Goal: Task Accomplishment & Management: Manage account settings

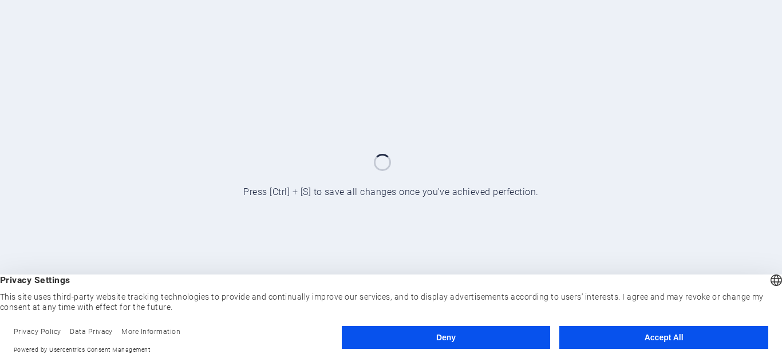
click at [653, 332] on button "Accept All" at bounding box center [663, 337] width 209 height 23
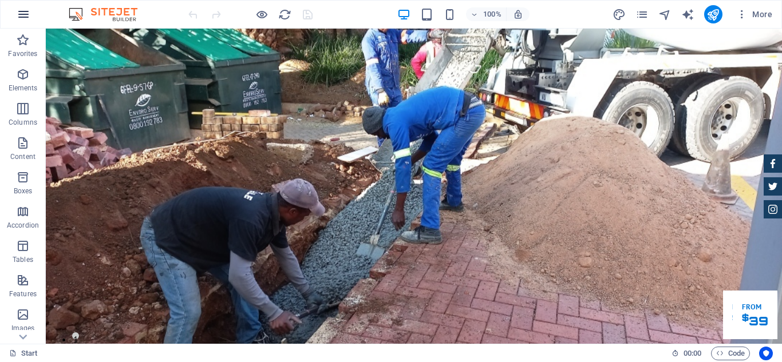
click at [26, 15] on icon "button" at bounding box center [24, 14] width 14 height 14
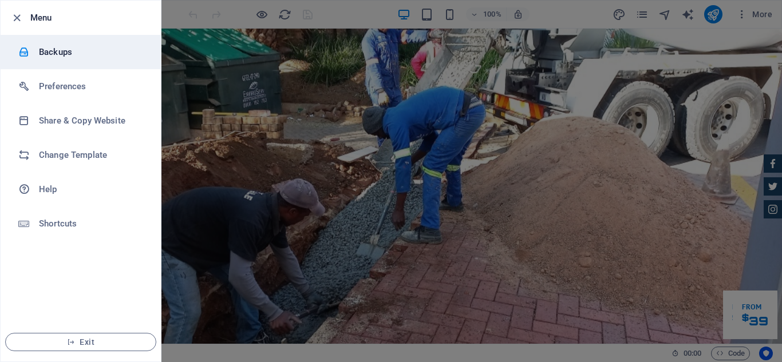
click at [52, 47] on h6 "Backups" at bounding box center [92, 52] width 106 height 14
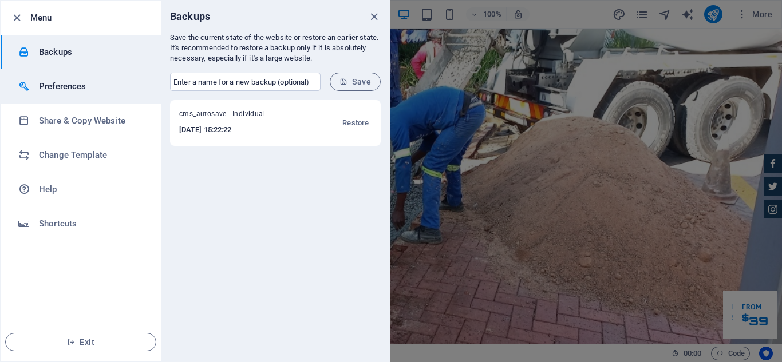
click at [57, 88] on h6 "Preferences" at bounding box center [92, 87] width 106 height 14
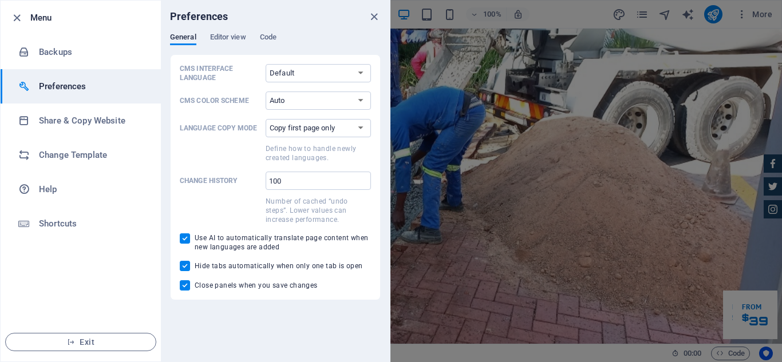
click at [45, 16] on h6 "Menu" at bounding box center [90, 18] width 121 height 14
click at [14, 14] on icon "button" at bounding box center [16, 17] width 13 height 13
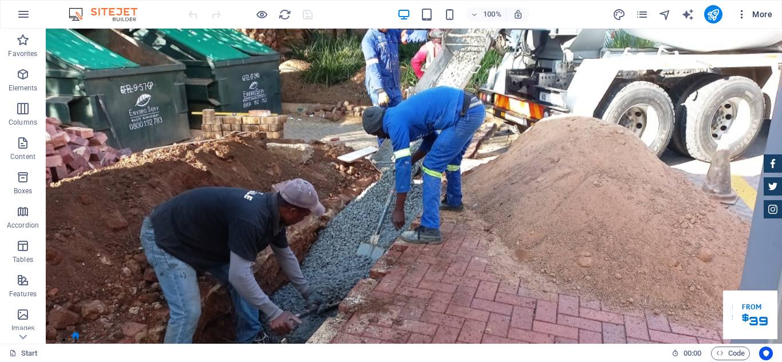
click at [762, 16] on span "More" at bounding box center [754, 14] width 36 height 11
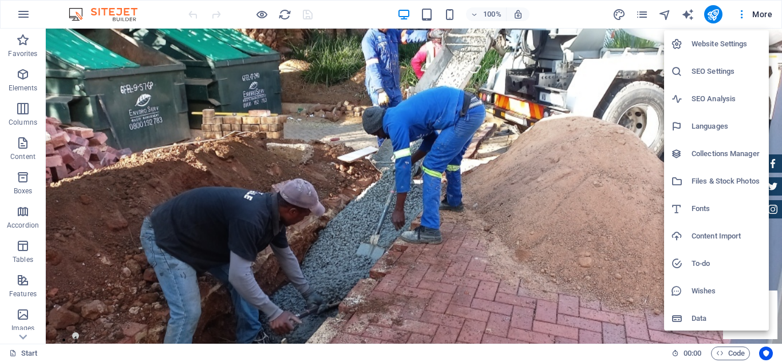
click at [732, 40] on h6 "Website Settings" at bounding box center [727, 44] width 70 height 14
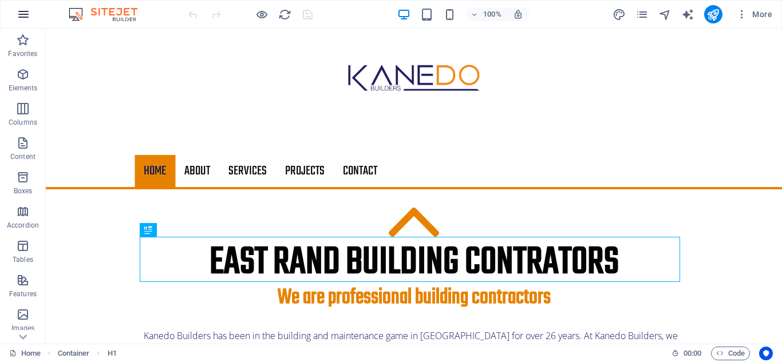
click at [22, 16] on icon "button" at bounding box center [24, 14] width 14 height 14
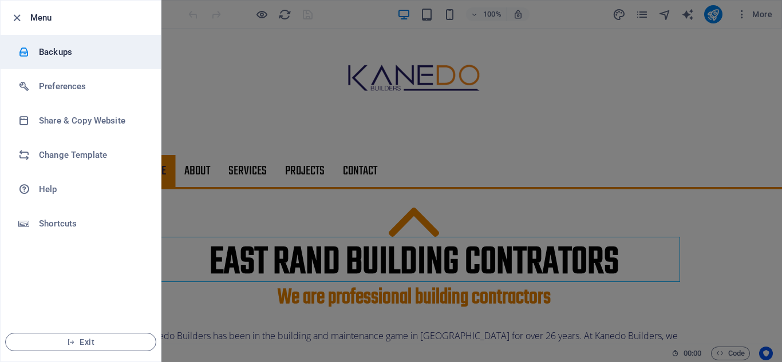
click at [58, 54] on h6 "Backups" at bounding box center [92, 52] width 106 height 14
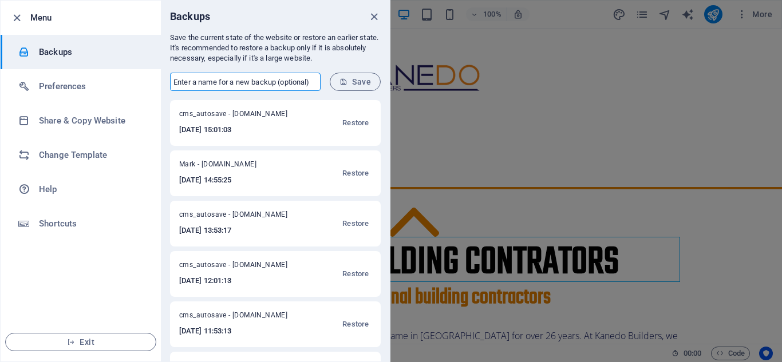
click at [216, 83] on input "text" at bounding box center [245, 82] width 151 height 18
click at [208, 81] on input "Mark" at bounding box center [245, 82] width 151 height 18
type input "Mark web backup"
click at [353, 82] on span "Save" at bounding box center [355, 81] width 31 height 9
click at [358, 124] on span "Restore" at bounding box center [355, 123] width 26 height 14
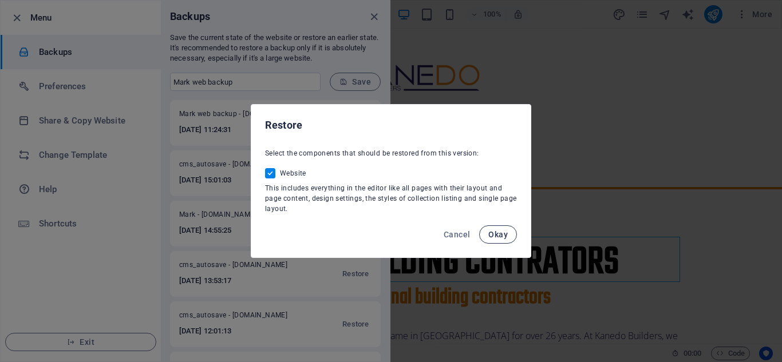
click at [496, 234] on span "Okay" at bounding box center [497, 234] width 19 height 9
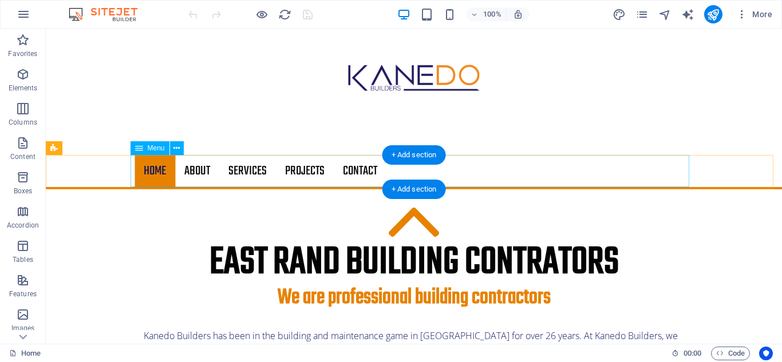
click at [200, 175] on nav "Home About Services Projects Contact" at bounding box center [414, 171] width 559 height 32
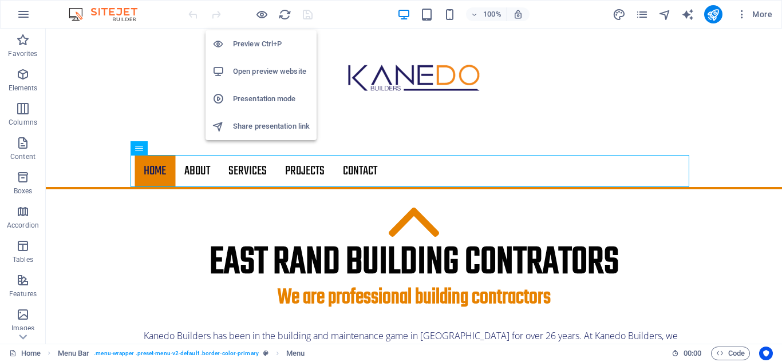
click at [260, 69] on h6 "Open preview website" at bounding box center [271, 72] width 77 height 14
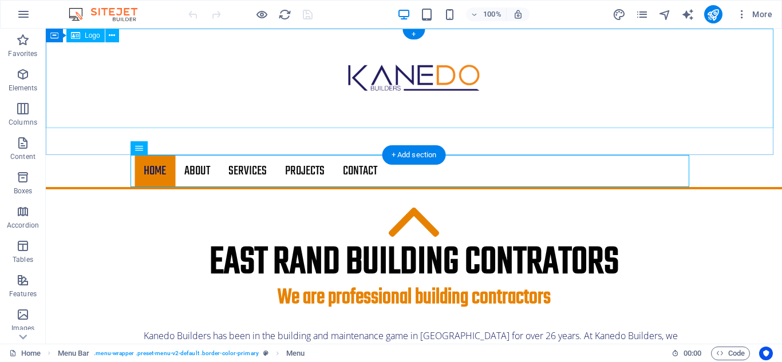
click at [291, 100] on div at bounding box center [414, 79] width 736 height 100
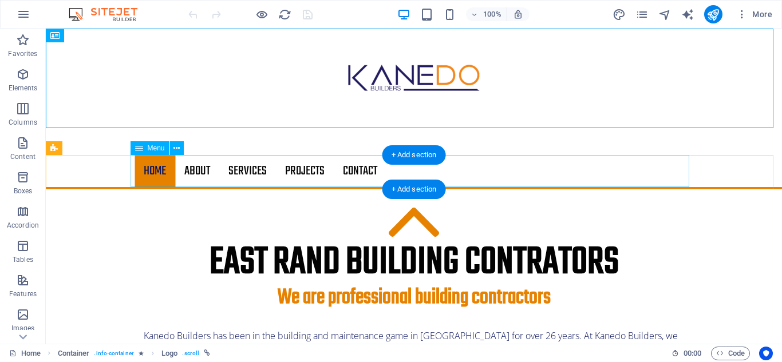
click at [245, 171] on nav "Home About Services Projects Contact" at bounding box center [414, 171] width 559 height 32
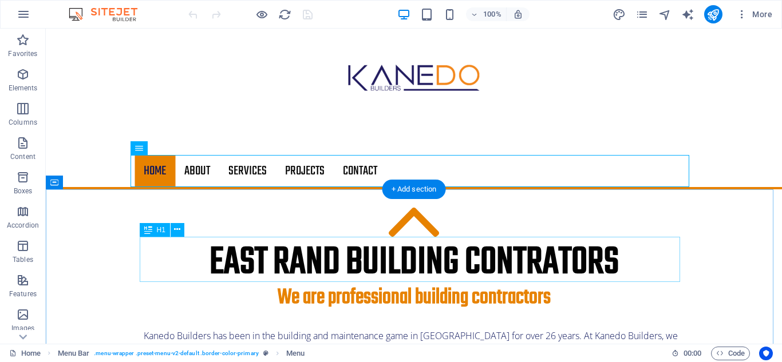
click at [250, 259] on div "East Rand building contrators" at bounding box center [414, 262] width 541 height 45
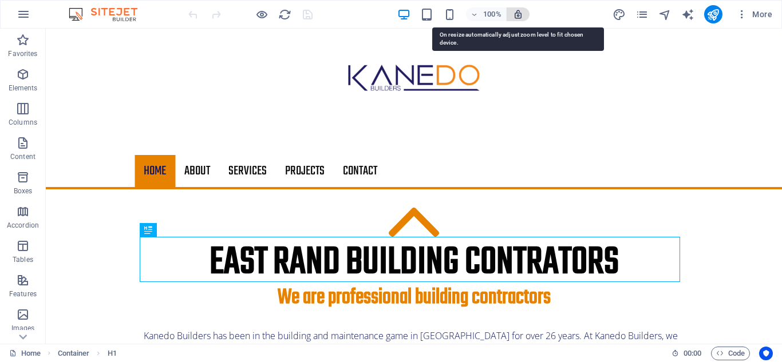
click at [518, 14] on icon "button" at bounding box center [518, 14] width 10 height 10
click at [520, 13] on icon "button" at bounding box center [518, 14] width 10 height 10
click at [518, 16] on icon "button" at bounding box center [518, 14] width 10 height 10
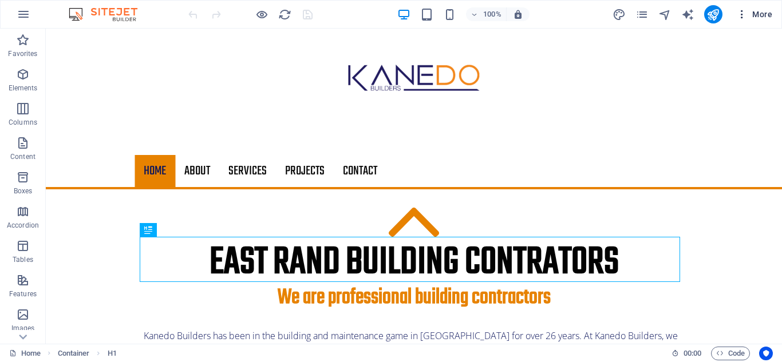
click at [763, 17] on span "More" at bounding box center [754, 14] width 36 height 11
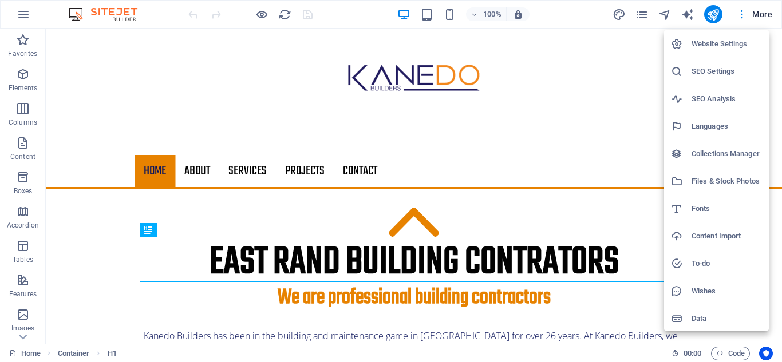
click at [728, 46] on h6 "Website Settings" at bounding box center [727, 44] width 70 height 14
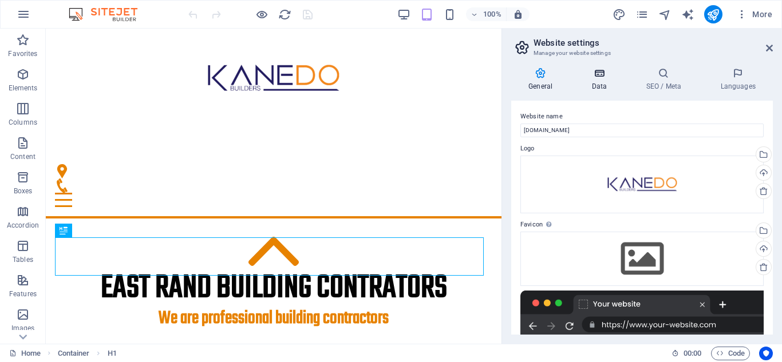
click at [597, 72] on icon at bounding box center [599, 73] width 50 height 11
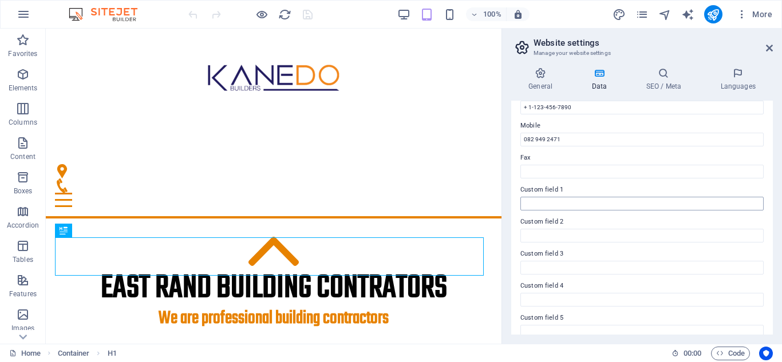
scroll to position [316, 0]
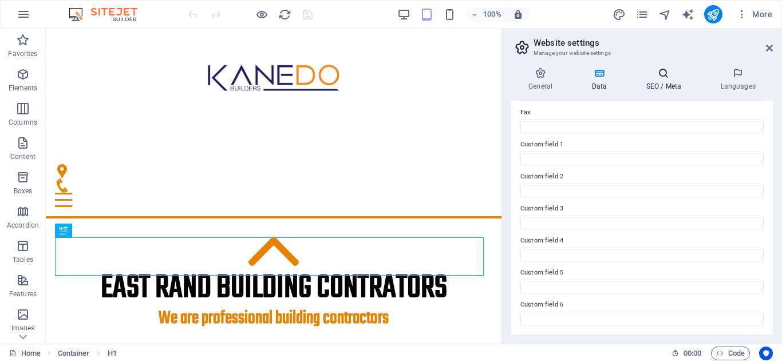
click at [657, 81] on h4 "SEO / Meta" at bounding box center [666, 80] width 74 height 24
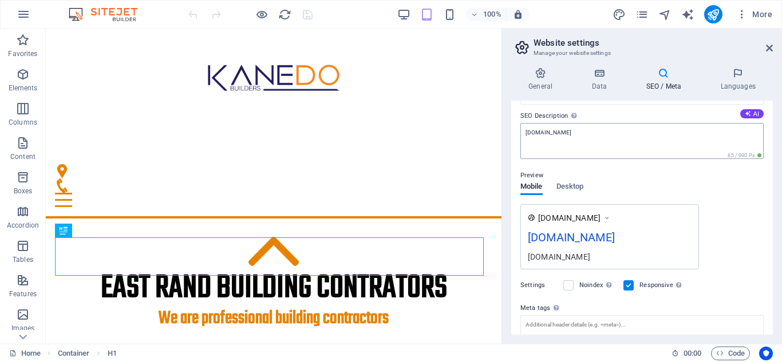
scroll to position [115, 0]
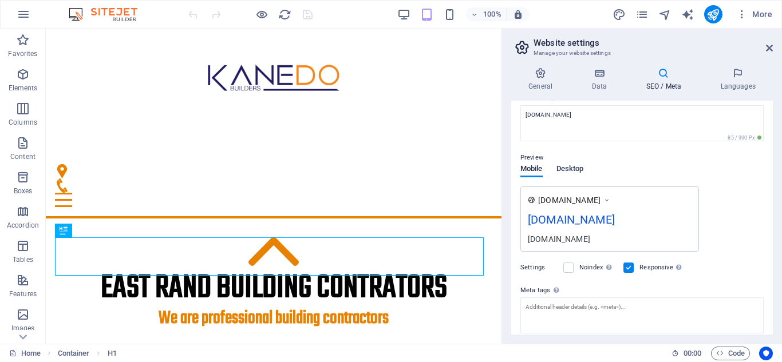
click at [574, 171] on span "Desktop" at bounding box center [570, 170] width 27 height 16
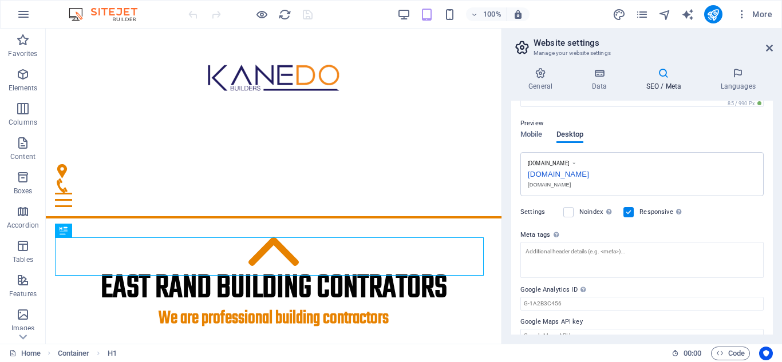
scroll to position [166, 0]
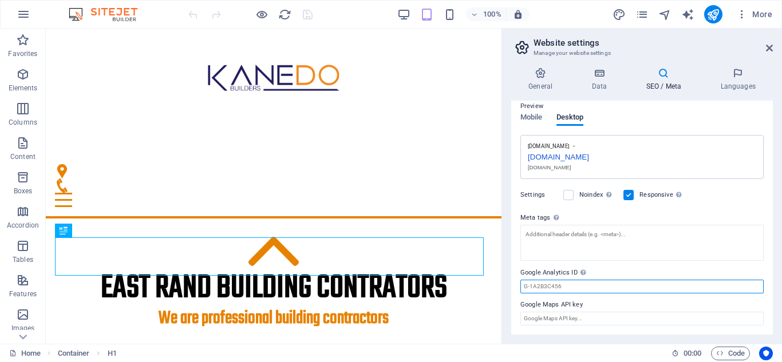
drag, startPoint x: 620, startPoint y: 317, endPoint x: 500, endPoint y: 285, distance: 123.5
paste input "G-XX5KG71Q8K"
type input "G-XX5KG71Q8K"
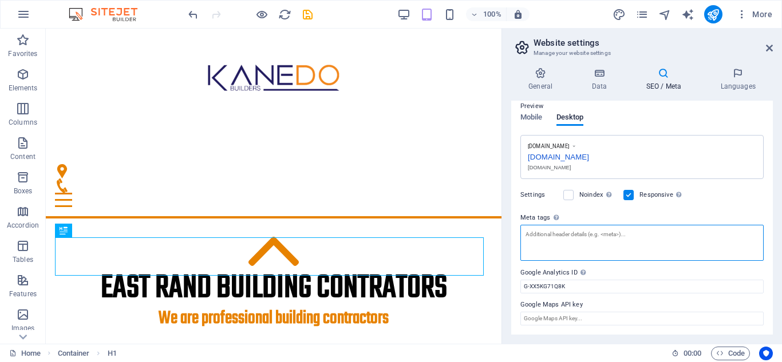
click at [602, 244] on textarea "Meta tags Enter HTML code here that will be placed inside the tags of your webs…" at bounding box center [641, 243] width 243 height 36
paste textarea "<!-- Google tag (gtag.js) --> <script async src="https://www.googletagmanager.c…"
type textarea "<!-- Google tag (gtag.js) --> <script async src="https://www.googletagmanager.c…"
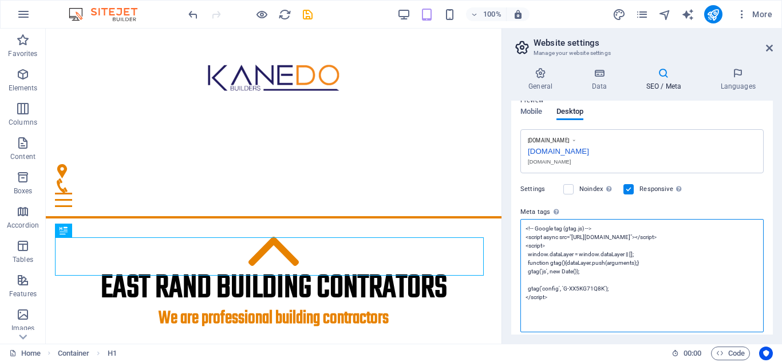
scroll to position [229, 0]
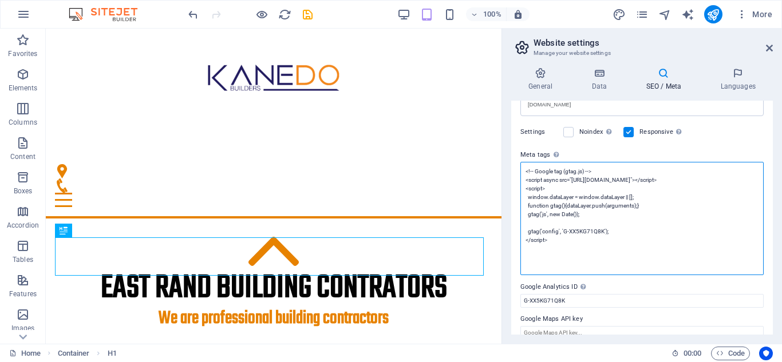
drag, startPoint x: 604, startPoint y: 282, endPoint x: 496, endPoint y: 145, distance: 174.1
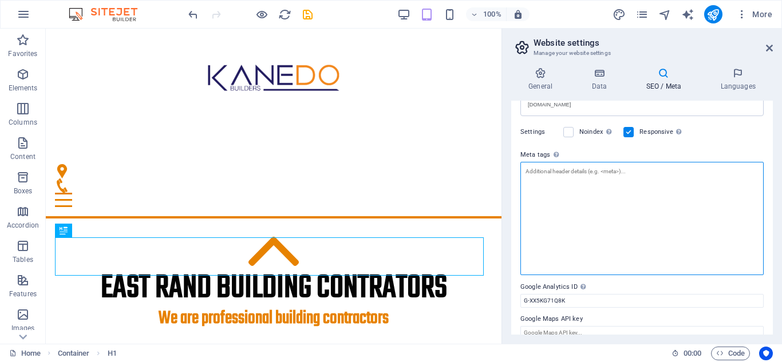
scroll to position [175, 0]
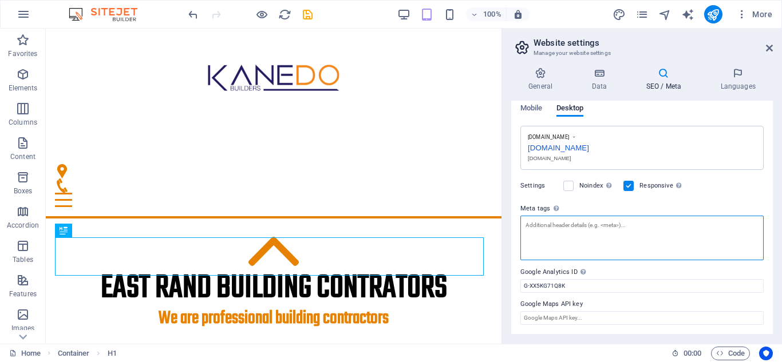
paste textarea "<!-- Google tag (gtag.js) --> <script async src="https://www.googletagmanager.c…"
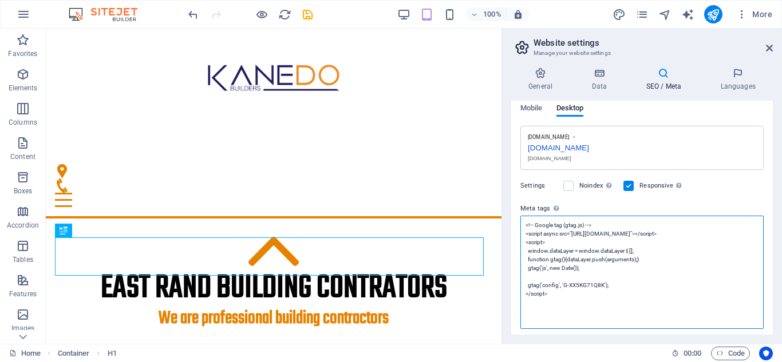
scroll to position [0, 0]
click at [711, 178] on body "Kanedo Builders Home Favorites Elements Columns Content Boxes Accordion Tables …" at bounding box center [391, 181] width 782 height 362
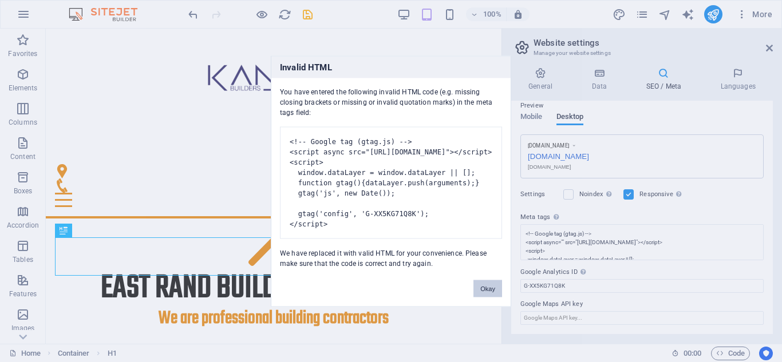
click at [492, 297] on button "Okay" at bounding box center [488, 288] width 29 height 17
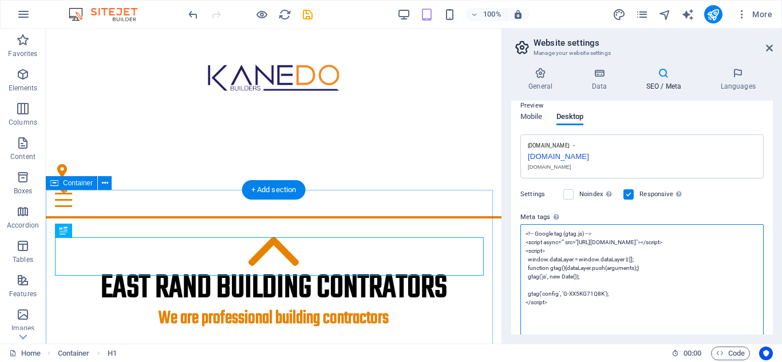
scroll to position [175, 0]
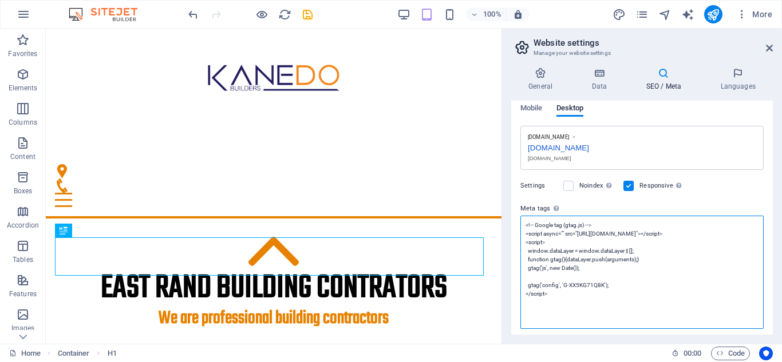
click at [567, 305] on textarea "<!-- Google tag (gtag.js) --> <script async="" src="https://www.googletagmanage…" at bounding box center [641, 272] width 243 height 113
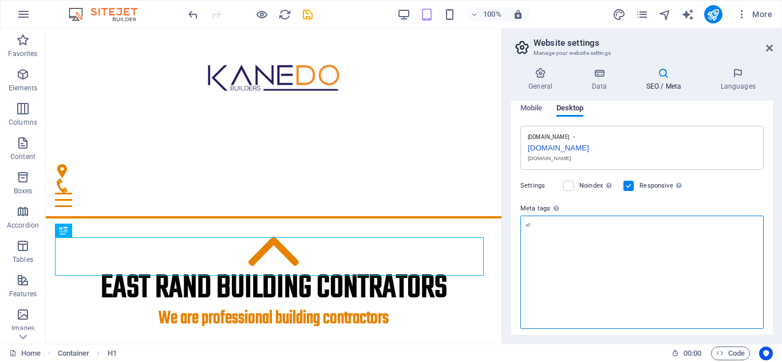
type textarea "<"
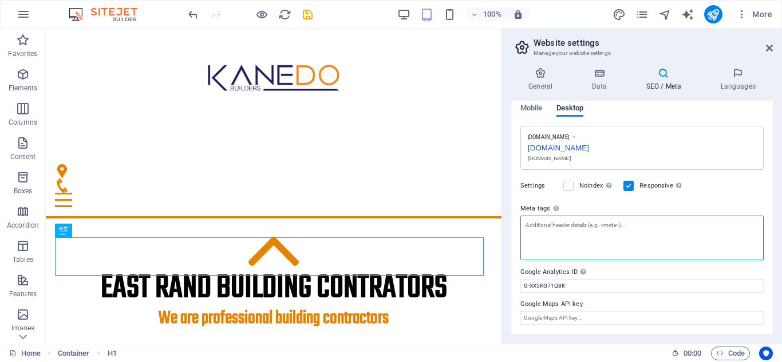
paste textarea "<!-- Google tag (gtag.js) --> <script async src="https://www.googletagmanager.c…"
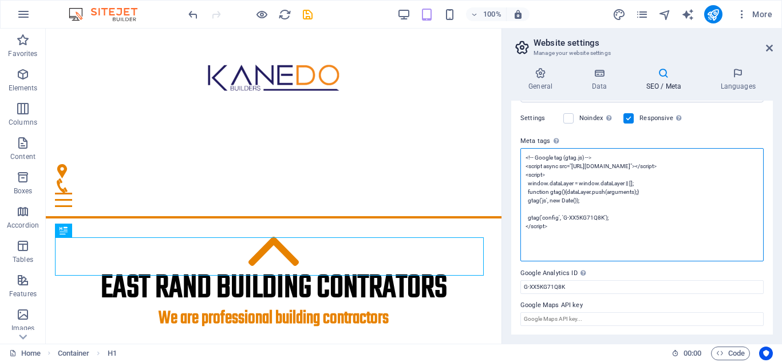
scroll to position [243, 0]
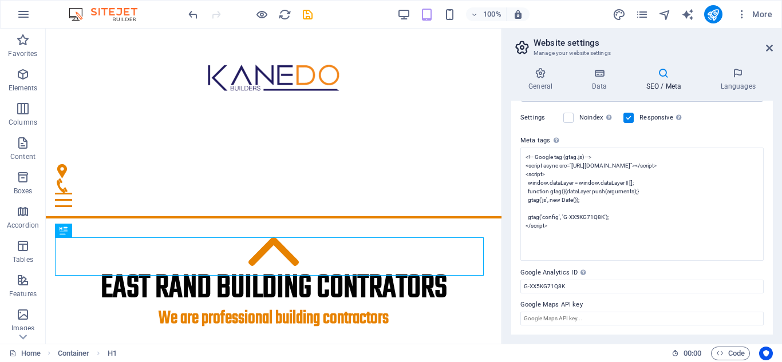
type textarea "<!-- Google tag (gtag.js) --> <script async="" src="https://www.googletagmanage…"
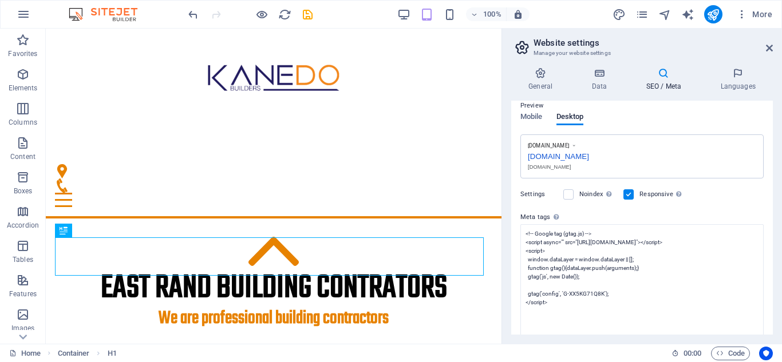
click at [689, 132] on body "Kanedo Builders Home Favorites Elements Columns Content Boxes Accordion Tables …" at bounding box center [391, 181] width 782 height 362
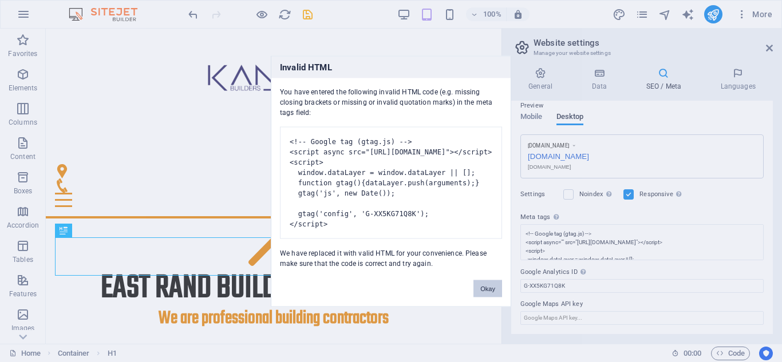
click at [480, 291] on button "Okay" at bounding box center [488, 288] width 29 height 17
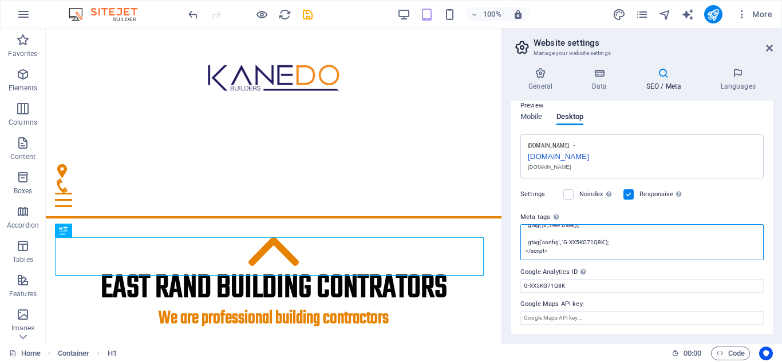
scroll to position [0, 0]
click at [709, 250] on textarea "<!-- Google tag (gtag.js) --> <script async="" src="https://www.googletagmanage…" at bounding box center [641, 242] width 243 height 36
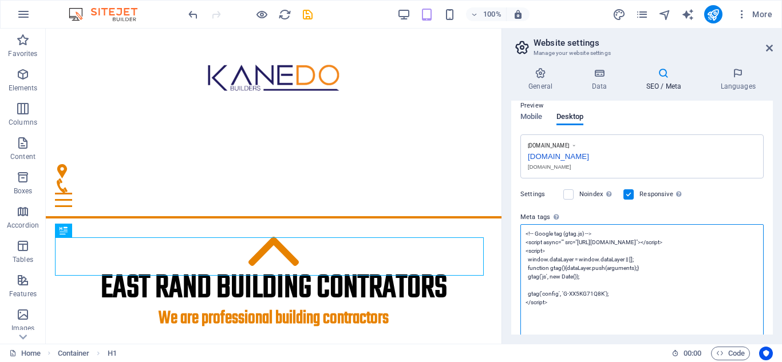
drag, startPoint x: 567, startPoint y: 318, endPoint x: 508, endPoint y: 208, distance: 124.0
click at [508, 208] on div "General Data SEO / Meta Languages Website name www.kanedo.co.za Logo Drag files…" at bounding box center [642, 201] width 280 height 286
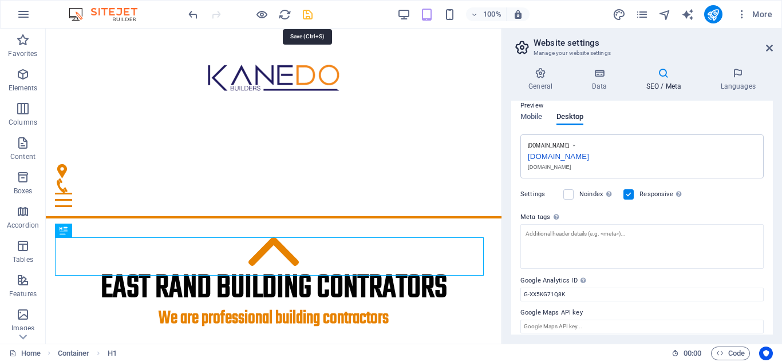
click at [307, 15] on icon "save" at bounding box center [307, 14] width 13 height 13
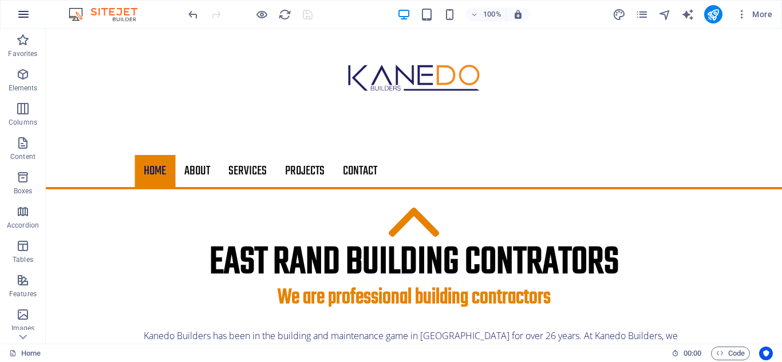
click at [26, 13] on icon "button" at bounding box center [24, 14] width 14 height 14
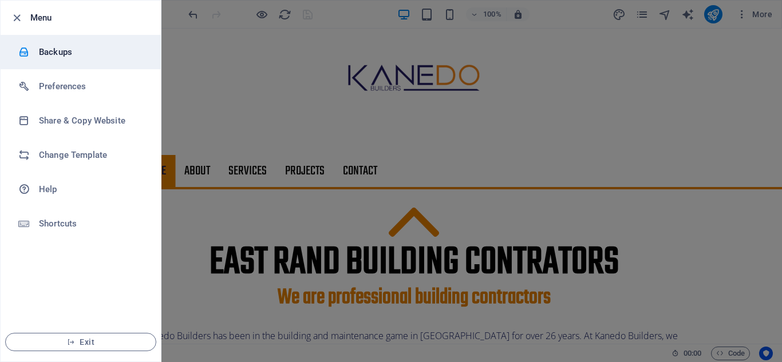
click at [50, 54] on h6 "Backups" at bounding box center [92, 52] width 106 height 14
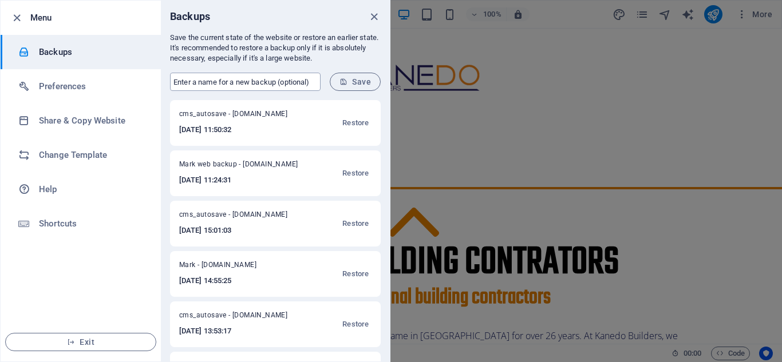
click at [216, 82] on input "text" at bounding box center [245, 82] width 151 height 18
click at [247, 84] on input "Mark web backup" at bounding box center [245, 82] width 151 height 18
type input "Mark web backup 0309"
click at [368, 80] on span "Save" at bounding box center [355, 81] width 31 height 9
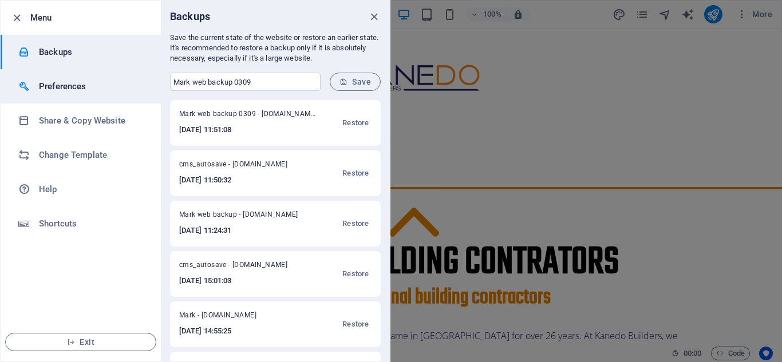
click at [75, 82] on h6 "Preferences" at bounding box center [92, 87] width 106 height 14
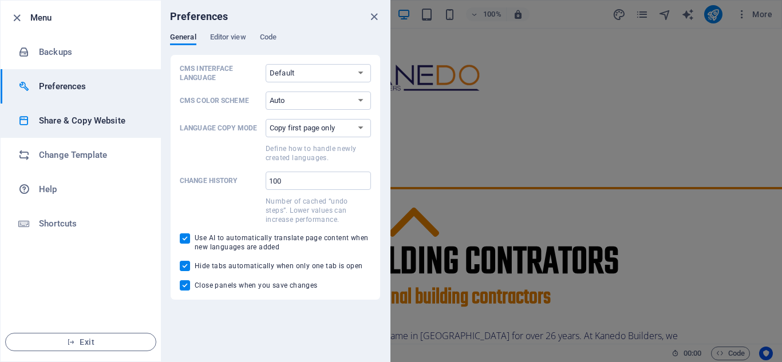
click at [78, 121] on h6 "Share & Copy Website" at bounding box center [92, 121] width 106 height 14
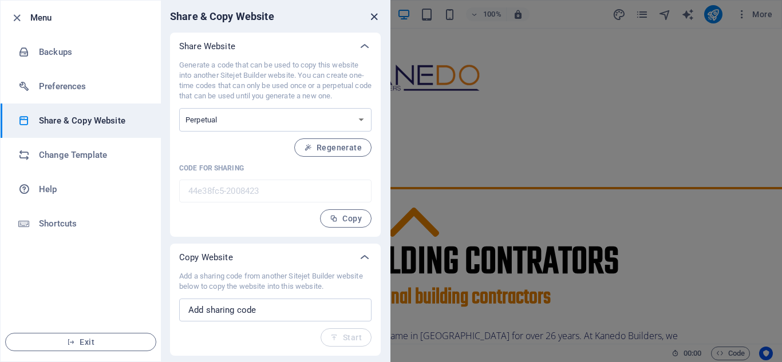
click at [369, 16] on icon "close" at bounding box center [374, 16] width 13 height 13
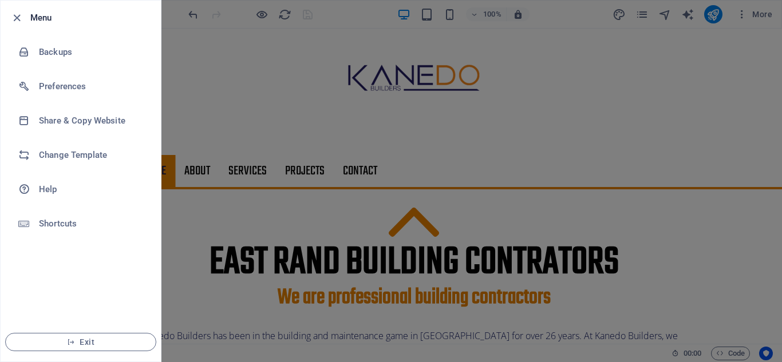
click at [222, 97] on div at bounding box center [391, 181] width 782 height 362
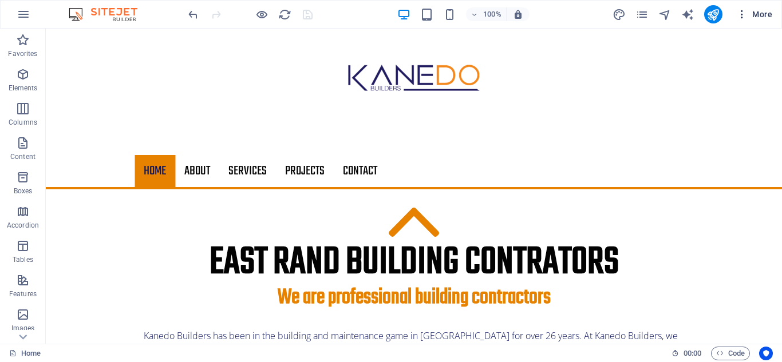
click at [762, 14] on span "More" at bounding box center [754, 14] width 36 height 11
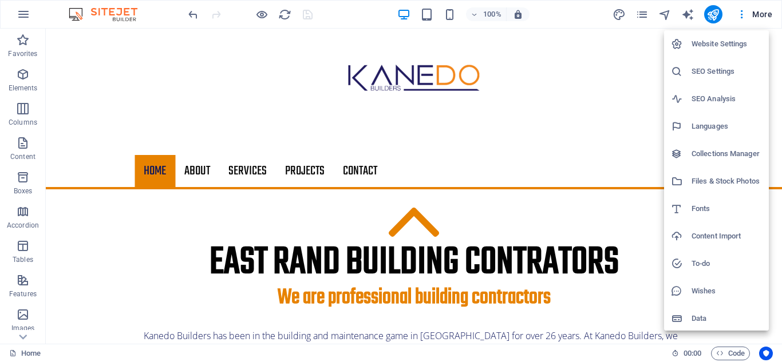
click at [704, 100] on h6 "SEO Analysis" at bounding box center [727, 99] width 70 height 14
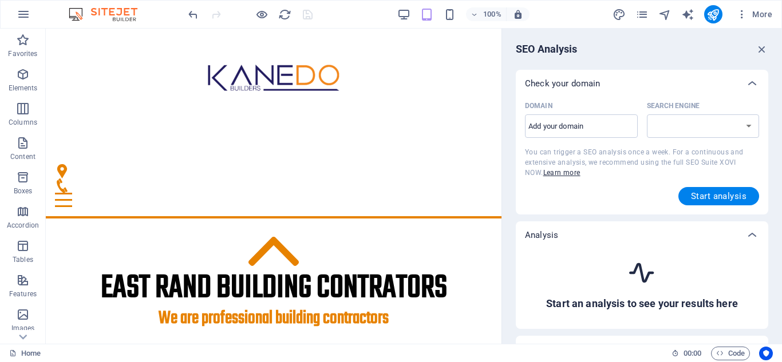
select select "google.com"
click at [602, 128] on input "Domain ​" at bounding box center [581, 126] width 113 height 18
type input "[DOMAIN_NAME]"
click at [701, 198] on span "Start analysis" at bounding box center [719, 196] width 56 height 9
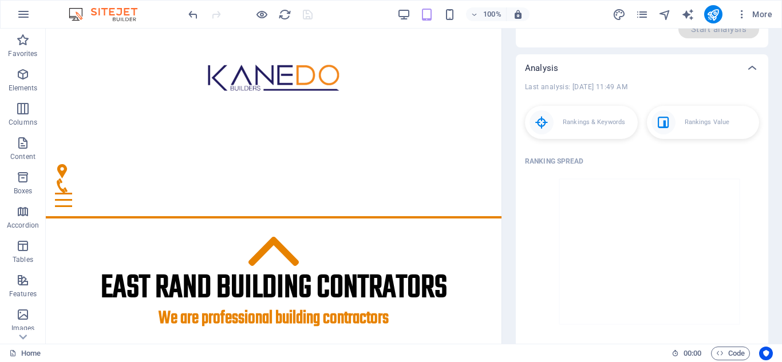
scroll to position [172, 0]
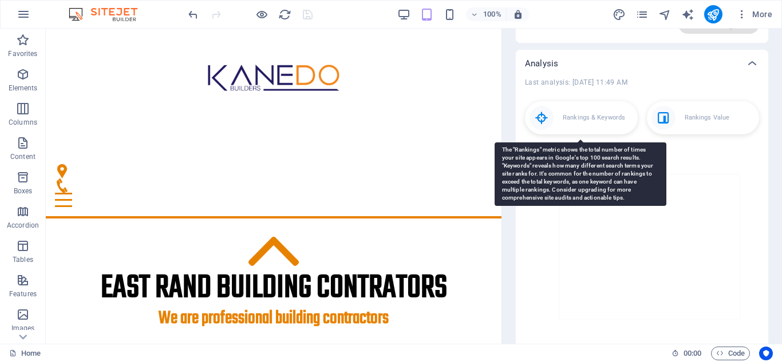
click at [589, 115] on p "Rankings & Keywords" at bounding box center [594, 117] width 62 height 11
click at [541, 119] on icon at bounding box center [542, 118] width 24 height 24
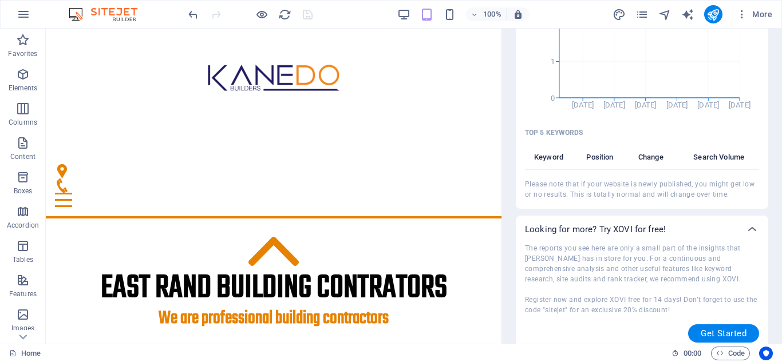
scroll to position [600, 0]
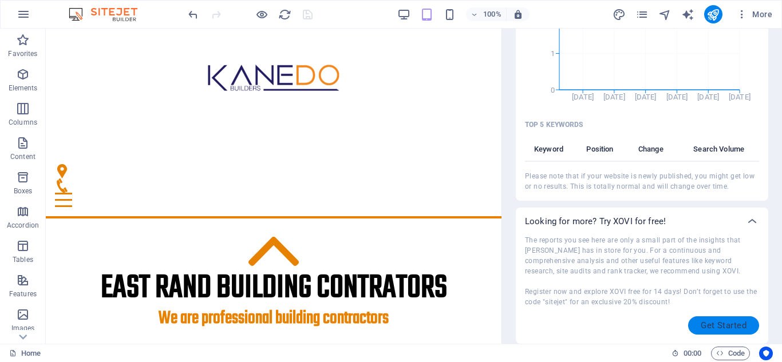
click at [727, 324] on span "Get Started" at bounding box center [724, 325] width 46 height 9
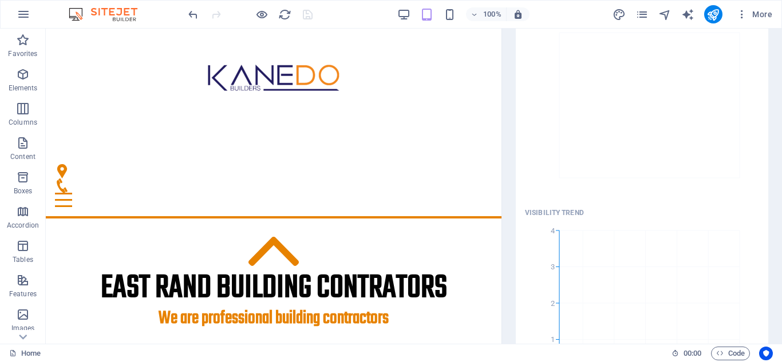
scroll to position [0, 0]
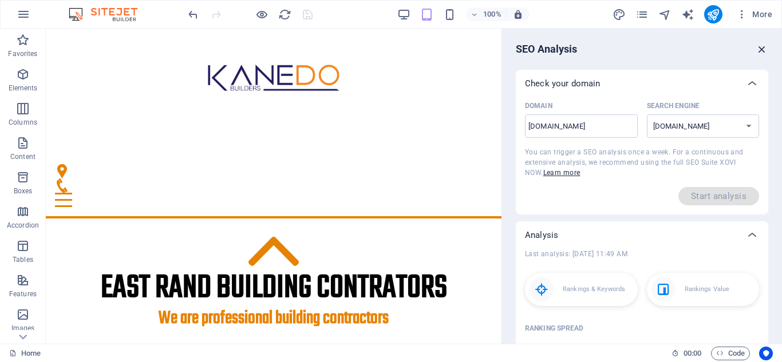
click at [759, 49] on icon "button" at bounding box center [762, 49] width 13 height 13
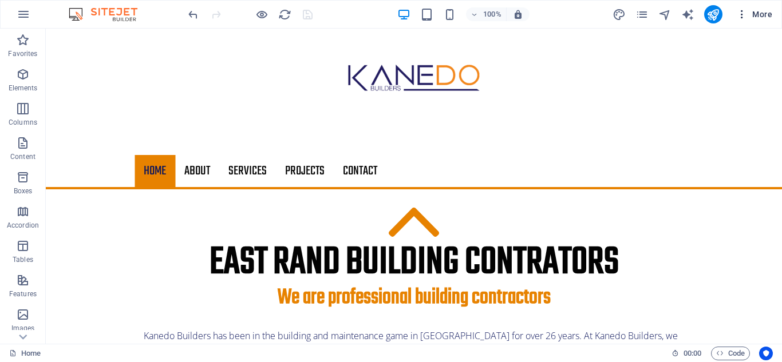
click at [755, 14] on span "More" at bounding box center [754, 14] width 36 height 11
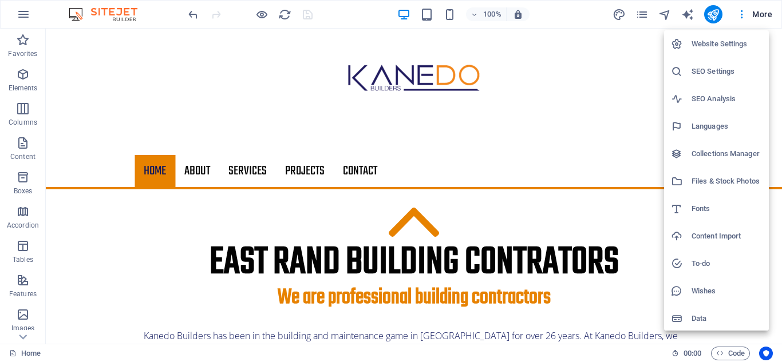
click at [721, 45] on h6 "Website Settings" at bounding box center [727, 44] width 70 height 14
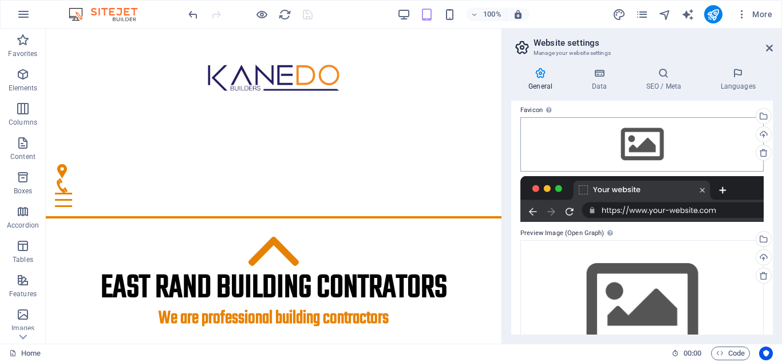
scroll to position [160, 0]
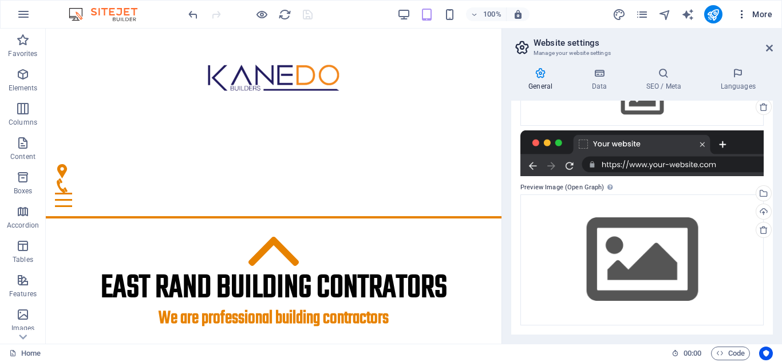
click at [759, 14] on span "More" at bounding box center [754, 14] width 36 height 11
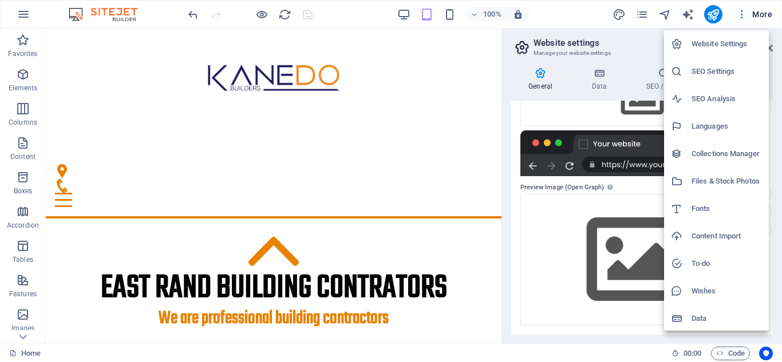
click at [718, 70] on h6 "SEO Settings" at bounding box center [727, 72] width 70 height 14
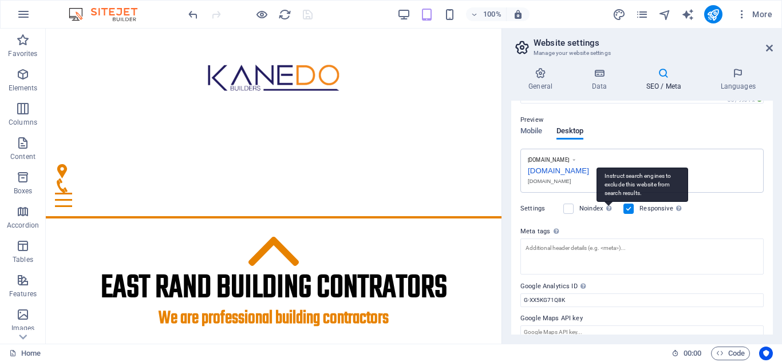
scroll to position [166, 0]
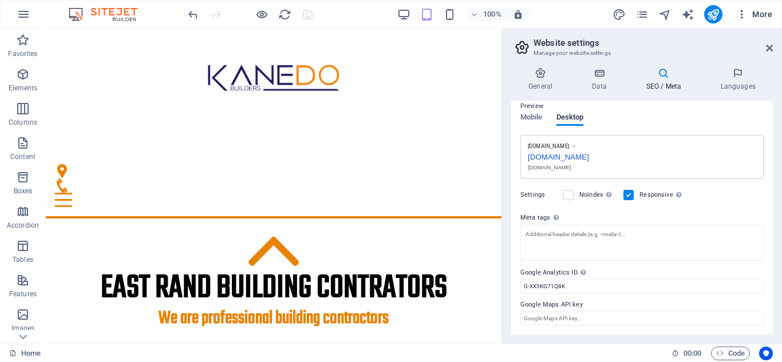
click at [763, 15] on span "More" at bounding box center [754, 14] width 36 height 11
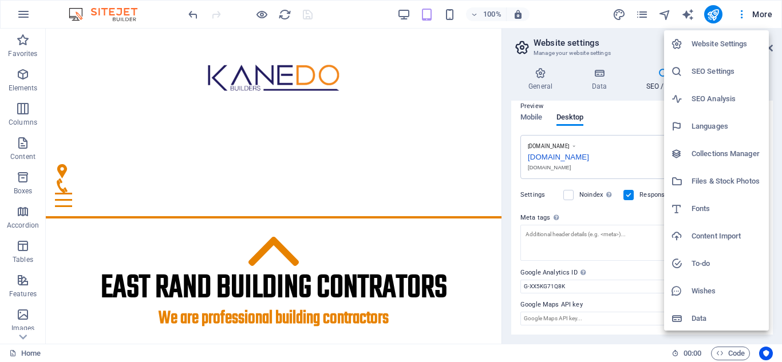
click at [703, 102] on h6 "SEO Analysis" at bounding box center [727, 99] width 70 height 14
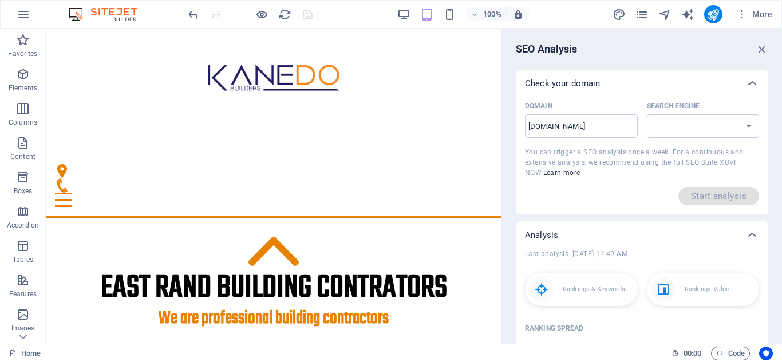
select select "google.com"
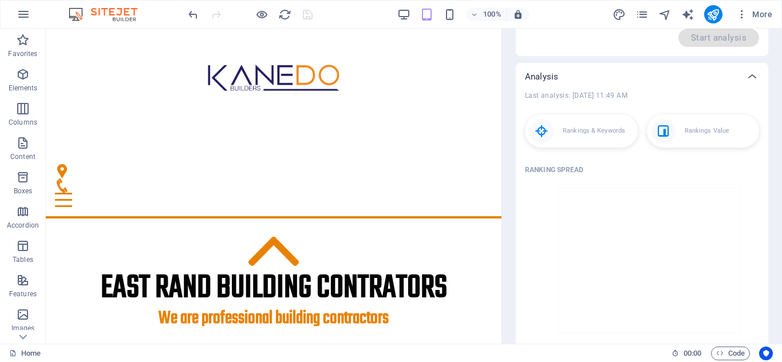
scroll to position [0, 0]
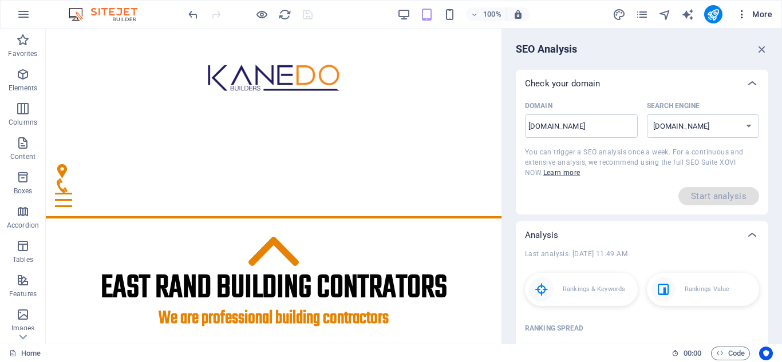
click at [758, 10] on span "More" at bounding box center [754, 14] width 36 height 11
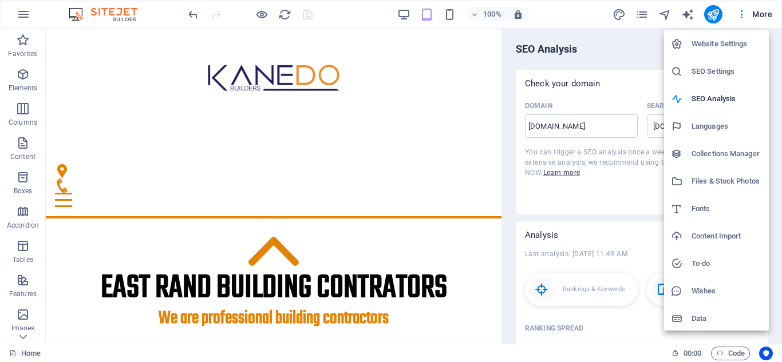
click at [703, 152] on h6 "Collections Manager" at bounding box center [727, 154] width 70 height 14
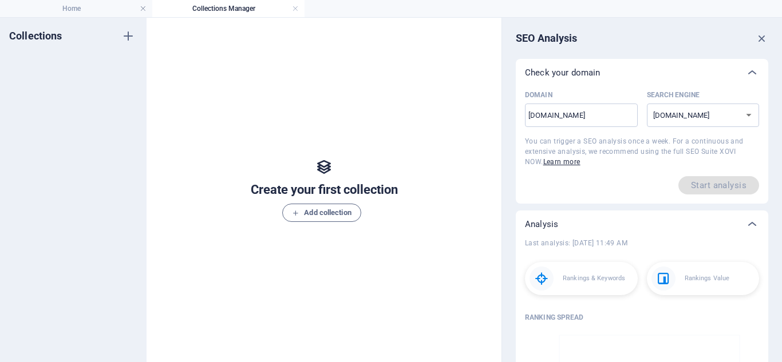
drag, startPoint x: 705, startPoint y: 3, endPoint x: 541, endPoint y: 13, distance: 164.0
click at [539, 14] on ul "Home Collections Manager" at bounding box center [391, 8] width 782 height 17
click at [759, 36] on icon "button" at bounding box center [762, 38] width 13 height 13
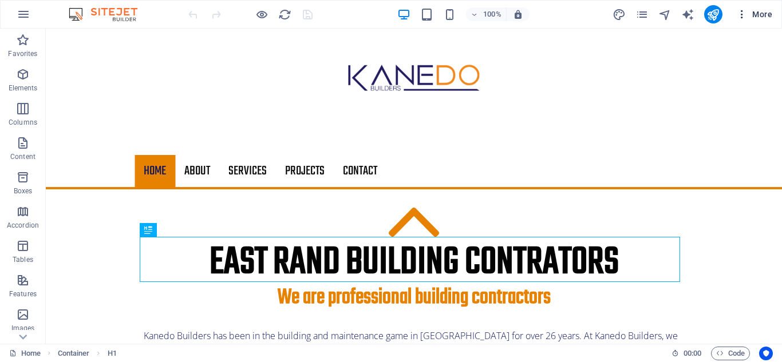
click at [764, 14] on span "More" at bounding box center [754, 14] width 36 height 11
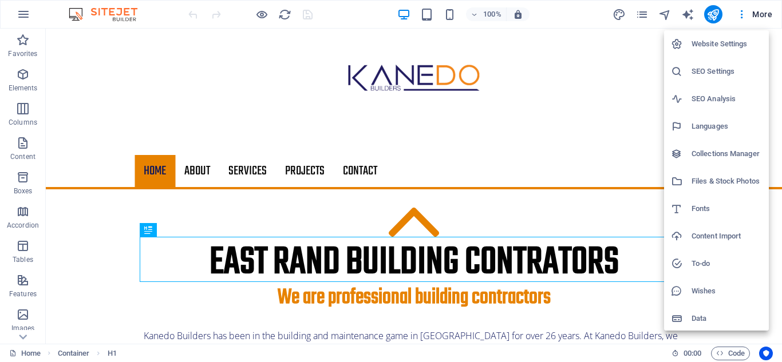
click at [706, 319] on h6 "Data" at bounding box center [727, 319] width 70 height 14
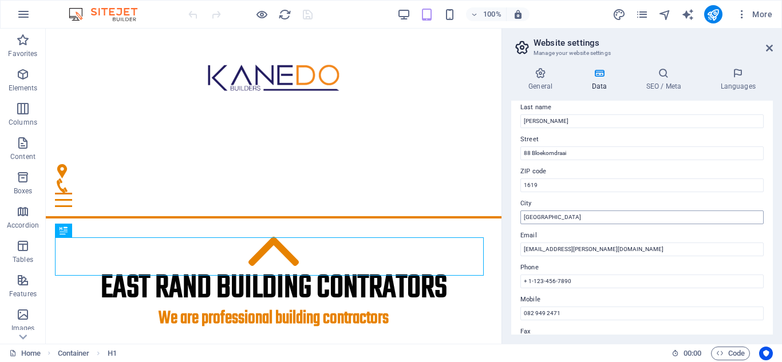
scroll to position [172, 0]
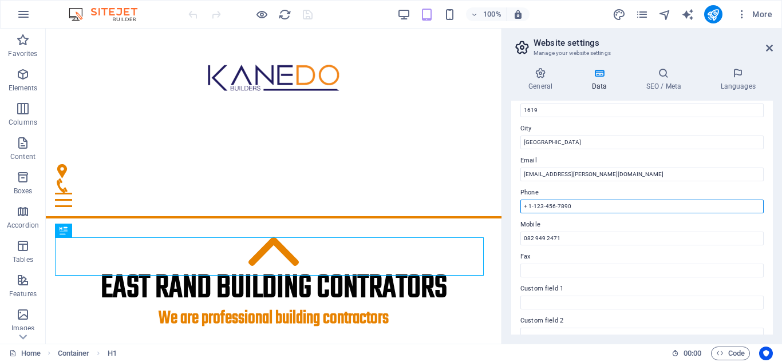
click at [589, 210] on input "+ 1-123-456-7890" at bounding box center [641, 207] width 243 height 14
type input "+"
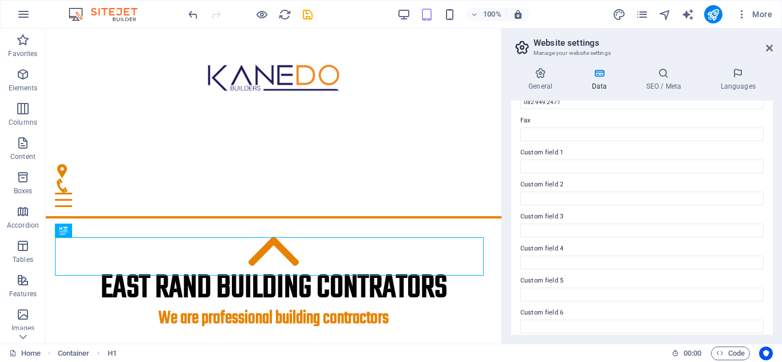
scroll to position [316, 0]
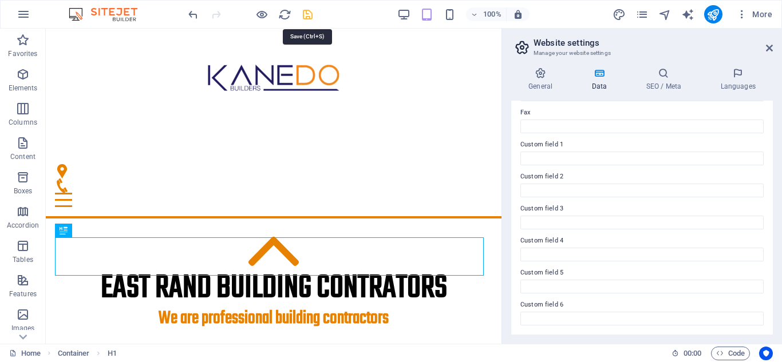
type input "082 949 2471"
click at [309, 17] on icon "save" at bounding box center [307, 14] width 13 height 13
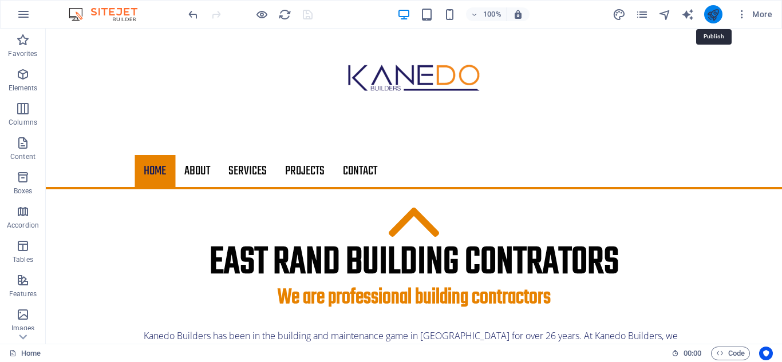
click at [715, 14] on icon "publish" at bounding box center [713, 14] width 13 height 13
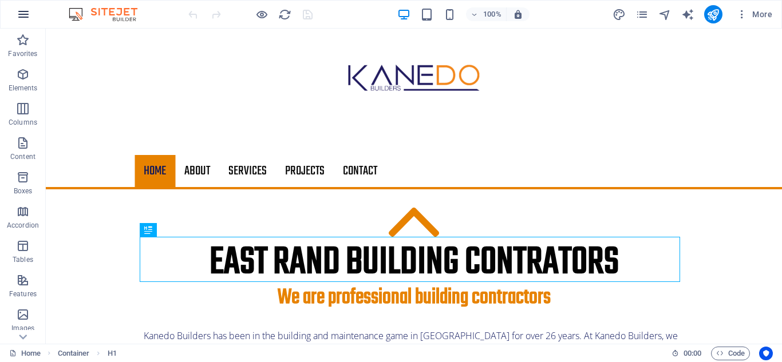
click at [23, 18] on icon "button" at bounding box center [24, 14] width 14 height 14
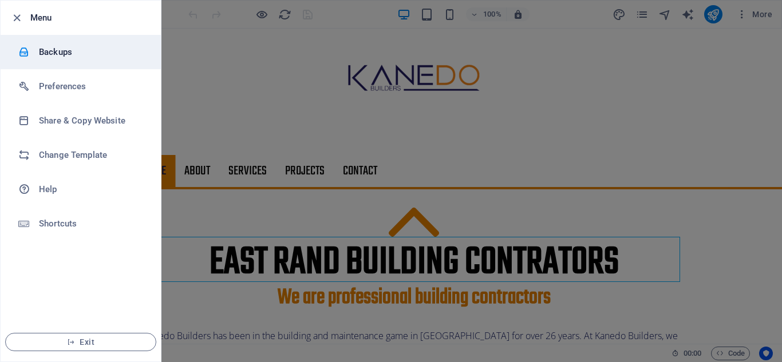
click at [49, 53] on h6 "Backups" at bounding box center [92, 52] width 106 height 14
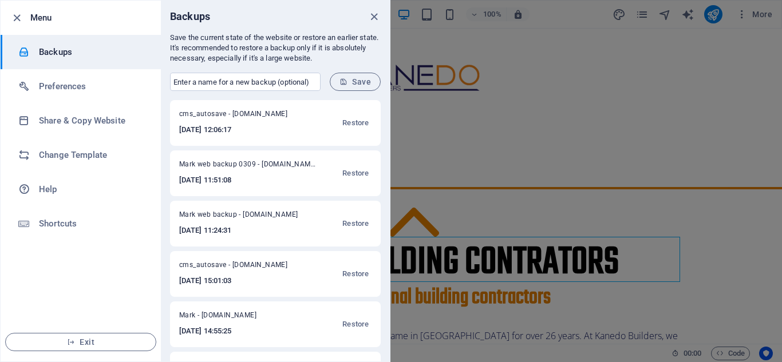
click at [230, 160] on span "Mark web backup 0309 - [DOMAIN_NAME]" at bounding box center [247, 167] width 137 height 14
click at [223, 169] on span "Mark web backup 0309 - [DOMAIN_NAME]" at bounding box center [247, 167] width 137 height 14
click at [267, 81] on input "text" at bounding box center [245, 82] width 151 height 18
click at [252, 81] on input "Mark web backup" at bounding box center [245, 82] width 151 height 18
click at [261, 82] on input "Mark web backup 0309" at bounding box center [245, 82] width 151 height 18
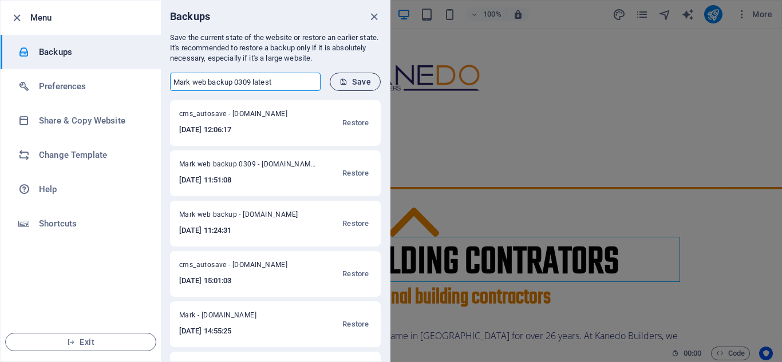
type input "Mark web backup 0309 latest"
click at [357, 80] on span "Save" at bounding box center [355, 81] width 31 height 9
click at [374, 17] on icon "close" at bounding box center [374, 16] width 13 height 13
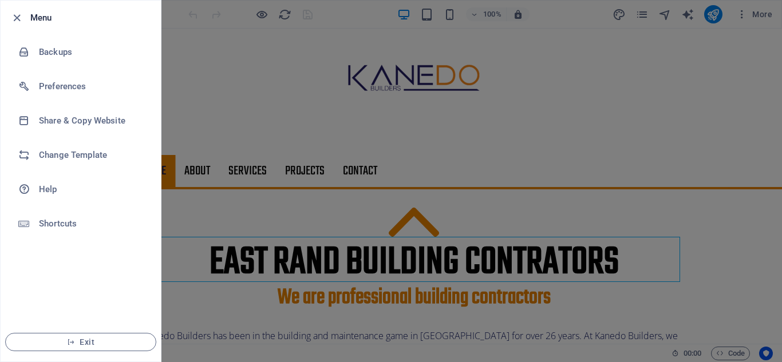
click at [266, 75] on div at bounding box center [391, 181] width 782 height 362
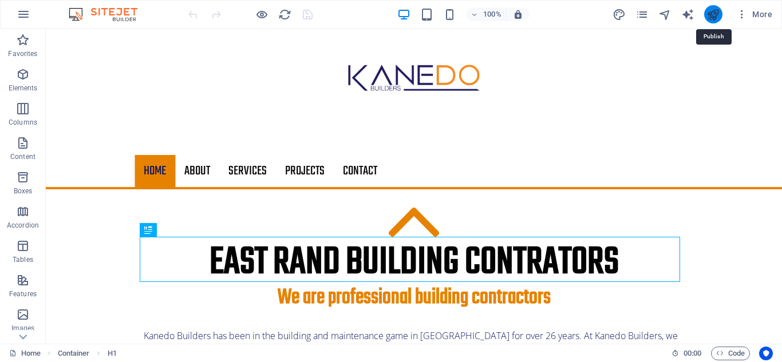
click at [715, 11] on icon "publish" at bounding box center [713, 14] width 13 height 13
